Goal: Find specific page/section: Find specific page/section

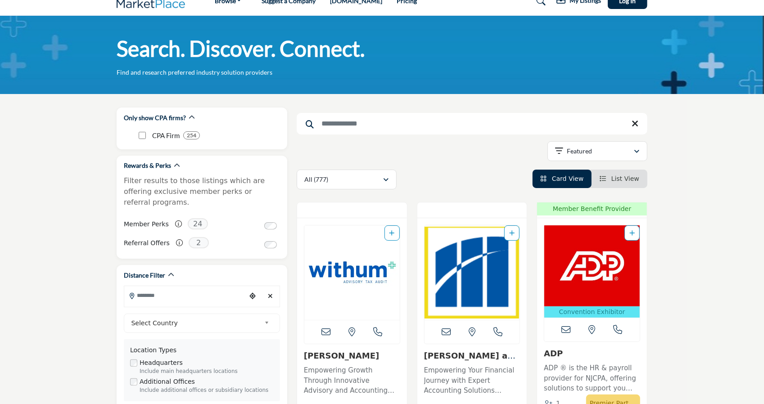
scroll to position [18, 0]
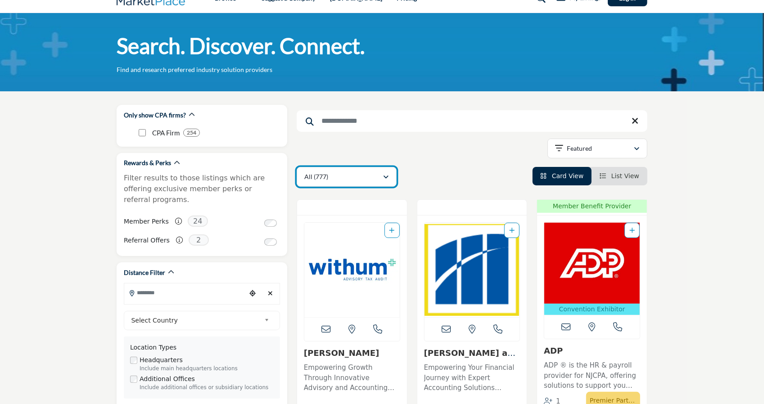
click at [378, 186] on button "All (777)" at bounding box center [347, 177] width 100 height 20
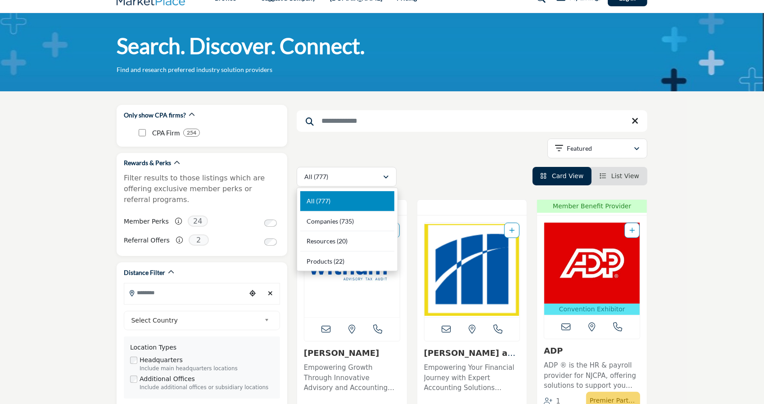
click at [413, 175] on div "All (777) All (777)" at bounding box center [472, 177] width 351 height 20
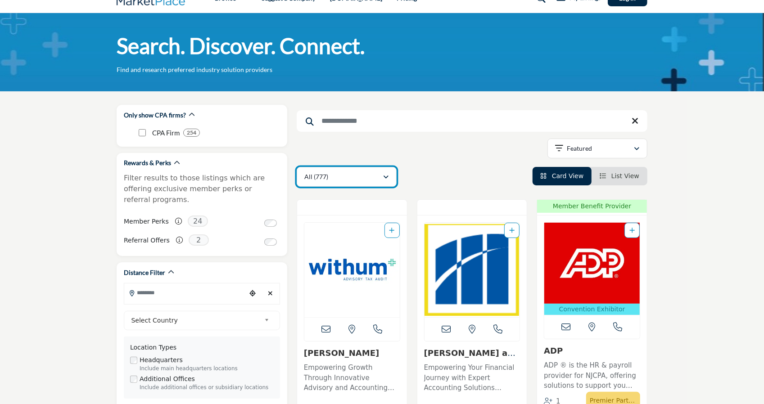
click at [379, 177] on div "All (777)" at bounding box center [343, 177] width 78 height 11
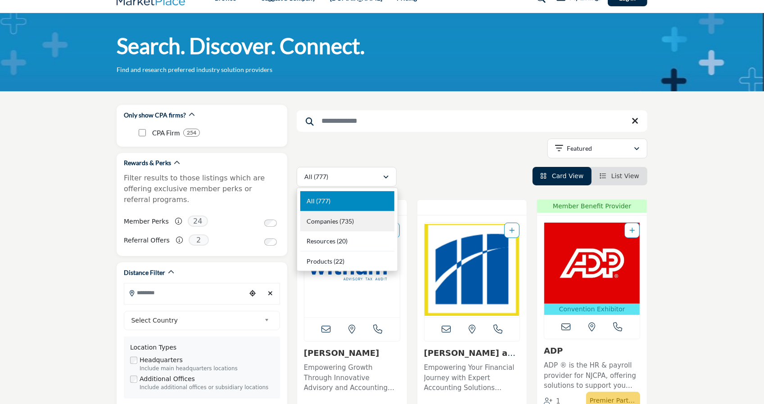
click at [377, 221] on div "Companies (735)" at bounding box center [347, 222] width 94 height 20
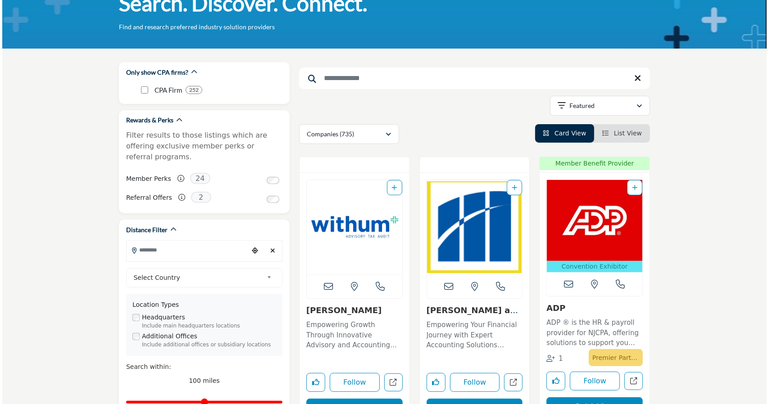
scroll to position [126, 0]
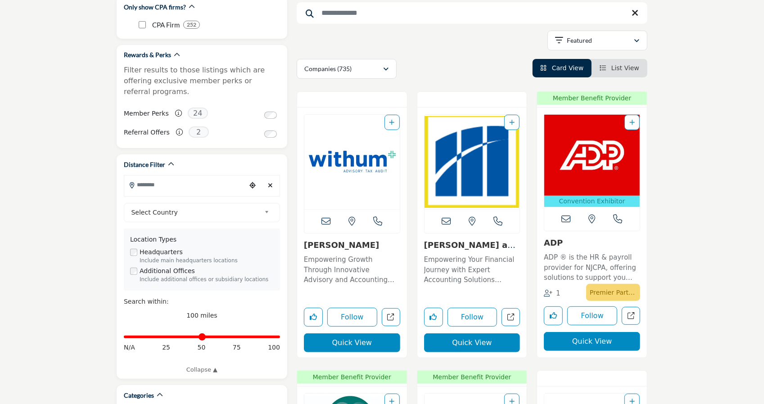
click at [476, 340] on button "Quick View" at bounding box center [472, 343] width 96 height 19
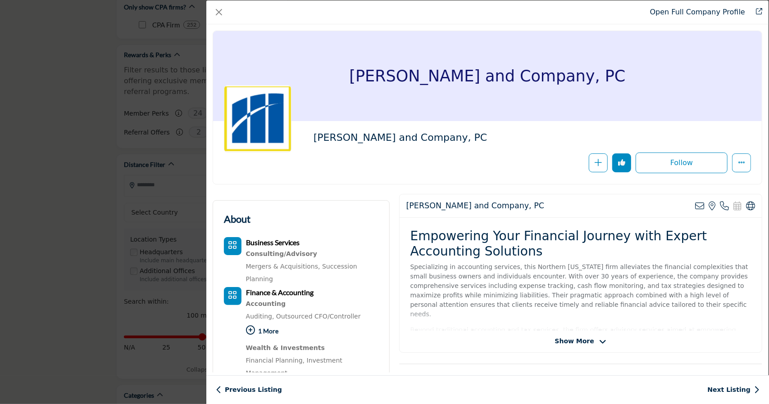
click at [565, 342] on span "Show More" at bounding box center [574, 341] width 39 height 9
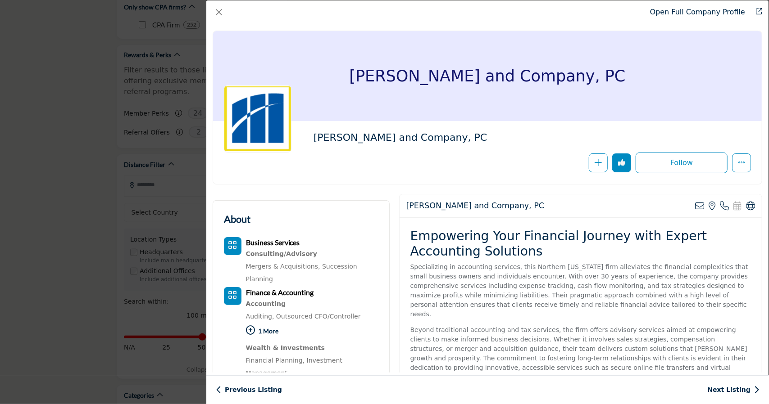
click at [449, 189] on div "Magone and Company, PC Magone and Company, PC" at bounding box center [487, 112] width 559 height 163
click at [399, 195] on div "Magone and Company, PC View email address of this listing View the location of …" at bounding box center [580, 206] width 362 height 23
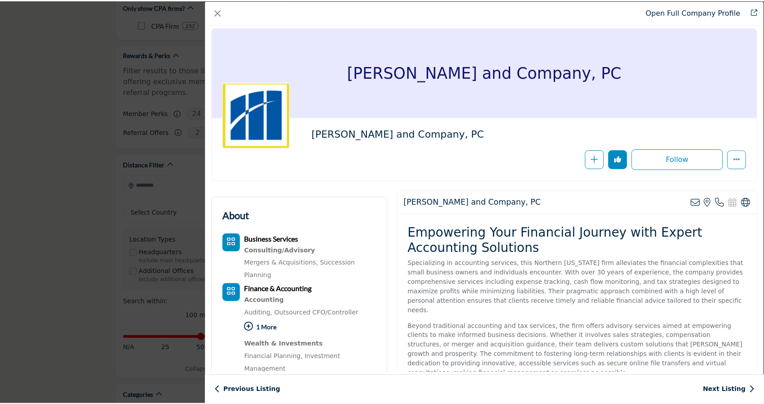
scroll to position [0, 0]
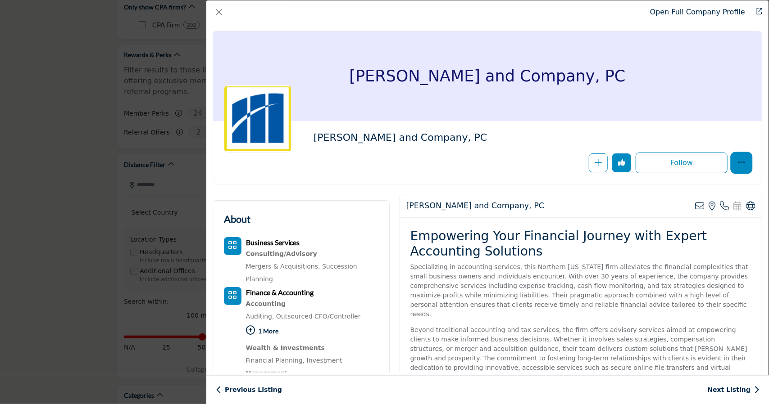
click at [740, 160] on icon "More Options" at bounding box center [741, 162] width 7 height 7
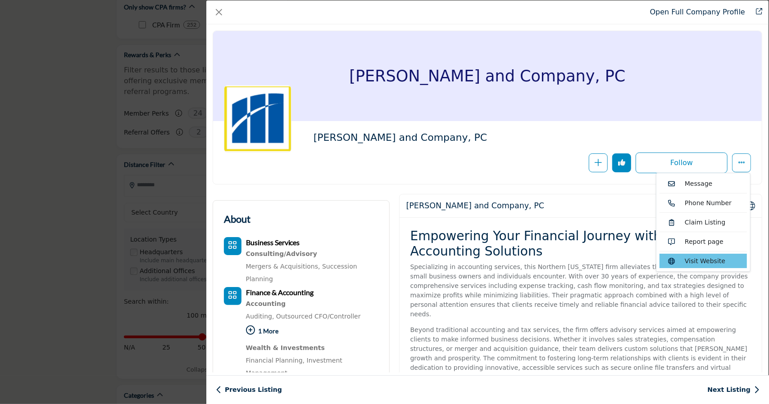
click at [698, 265] on link "Visit Website" at bounding box center [702, 261] width 87 height 14
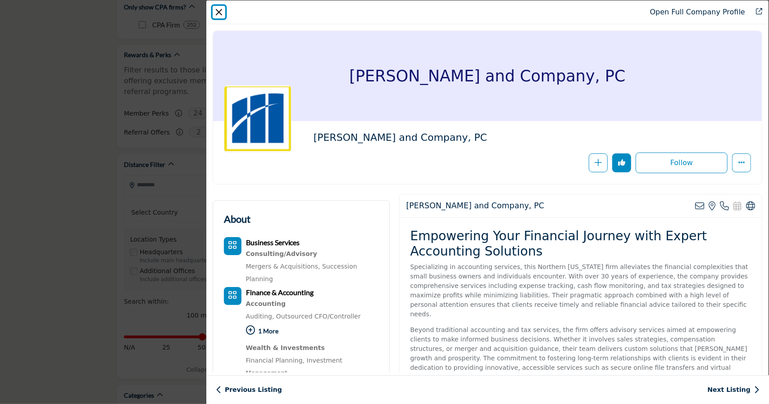
click at [218, 14] on button "Close" at bounding box center [219, 12] width 13 height 13
